Goal: Find specific page/section: Find specific page/section

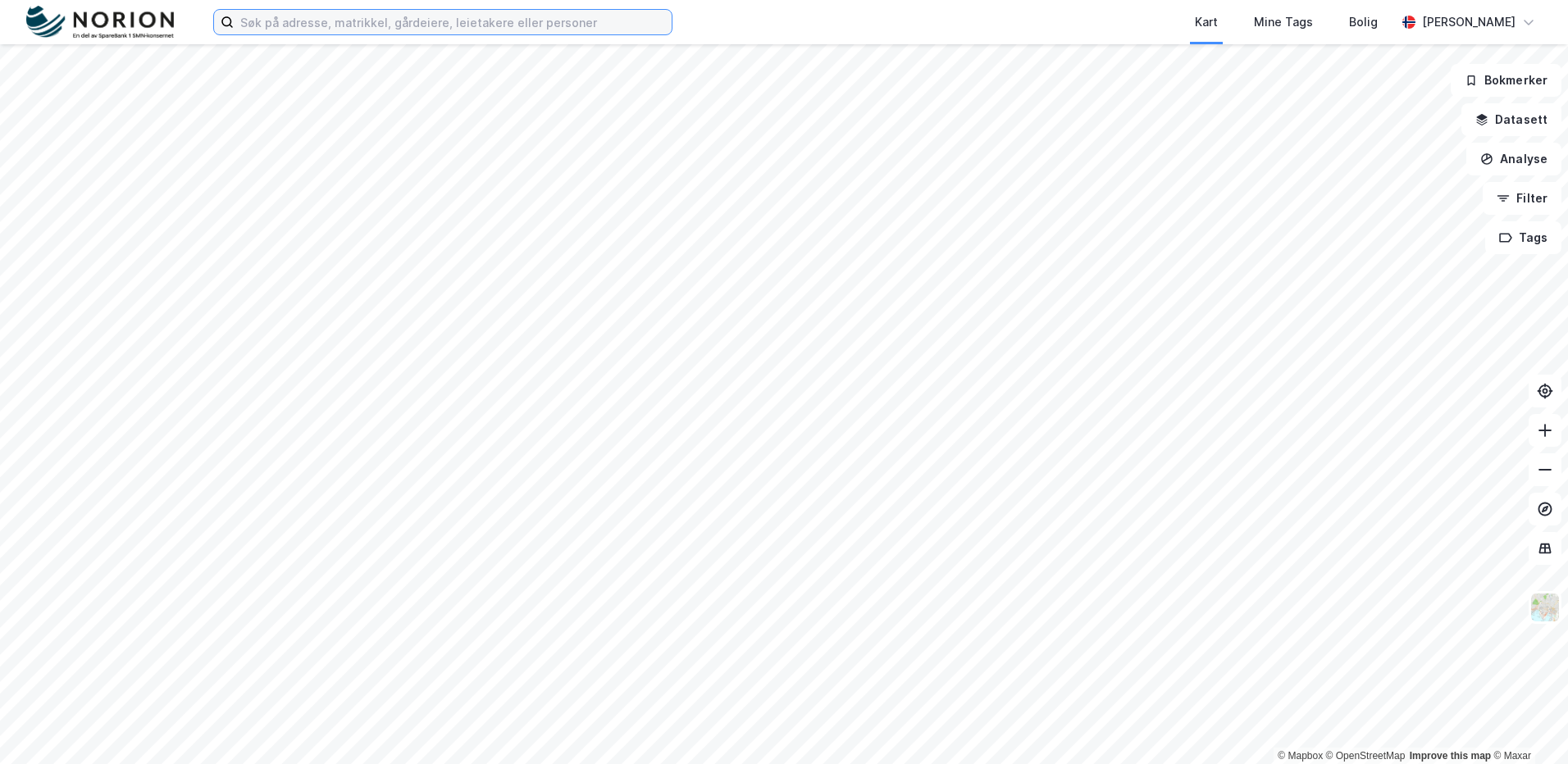
click at [300, 25] on input at bounding box center [452, 22] width 437 height 25
